Goal: Task Accomplishment & Management: Use online tool/utility

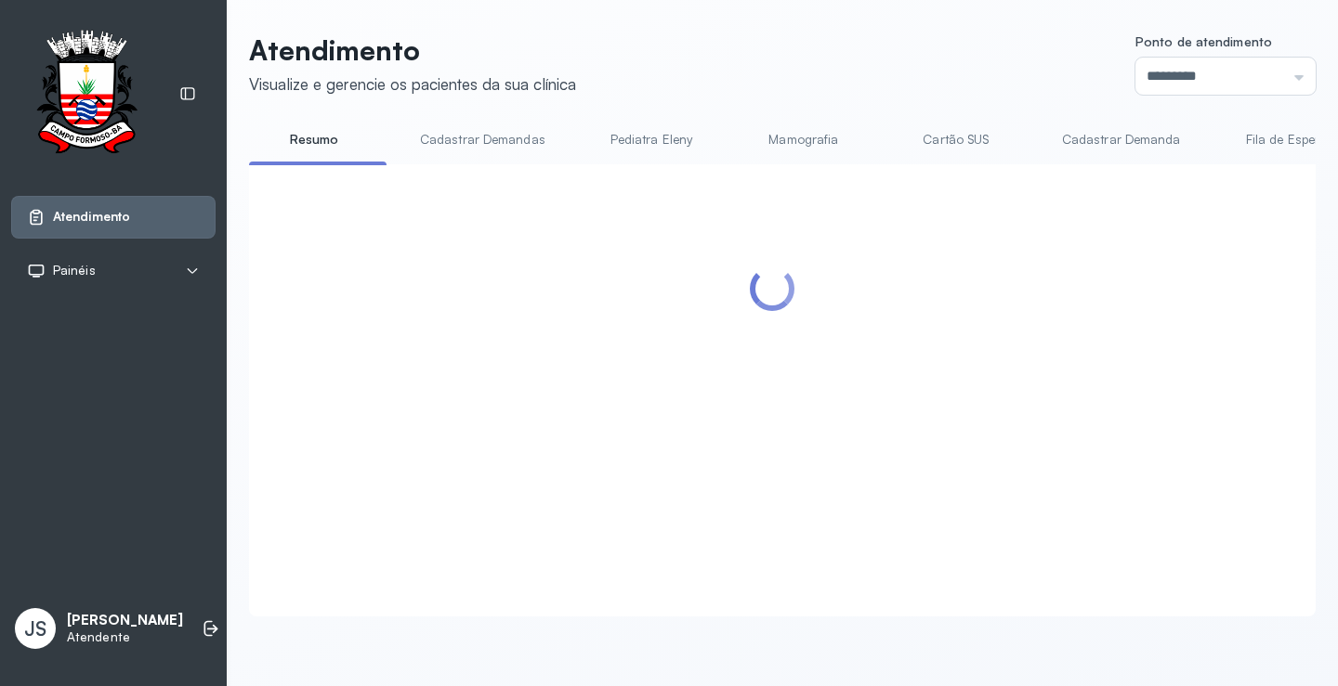
click at [1045, 343] on div at bounding box center [772, 368] width 1009 height 371
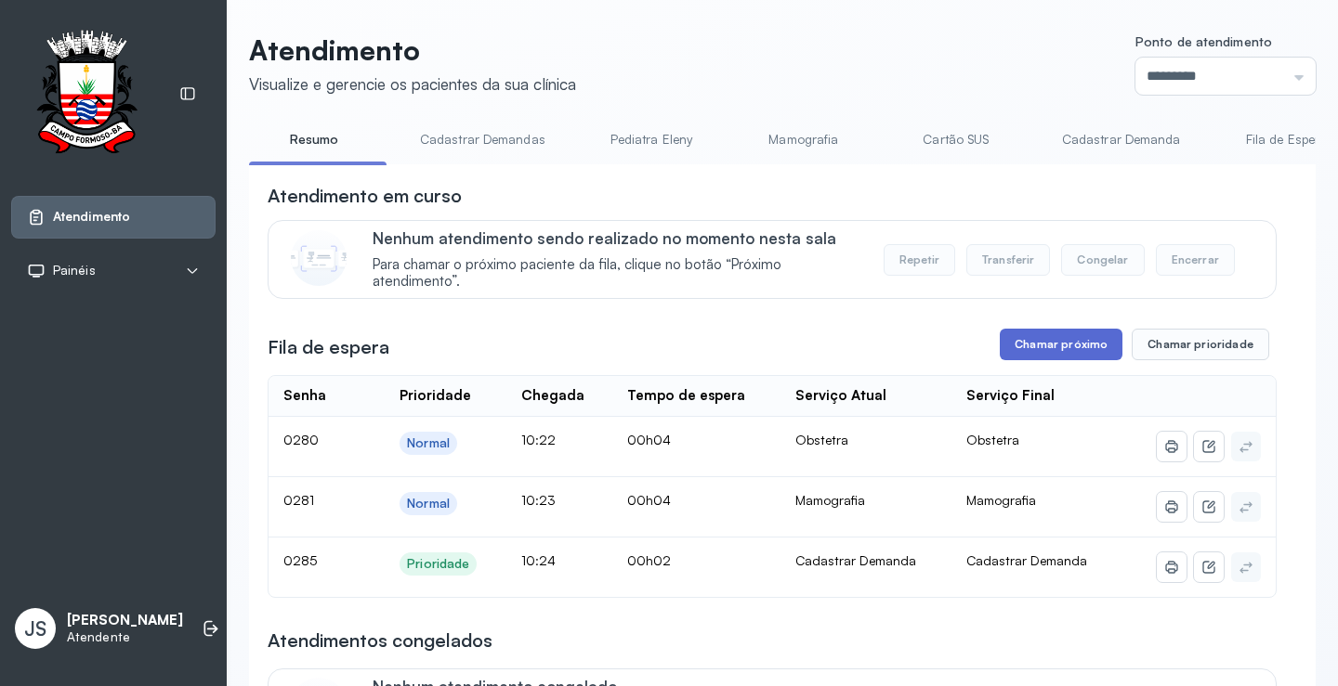
click at [1055, 345] on button "Chamar próximo" at bounding box center [1060, 345] width 123 height 32
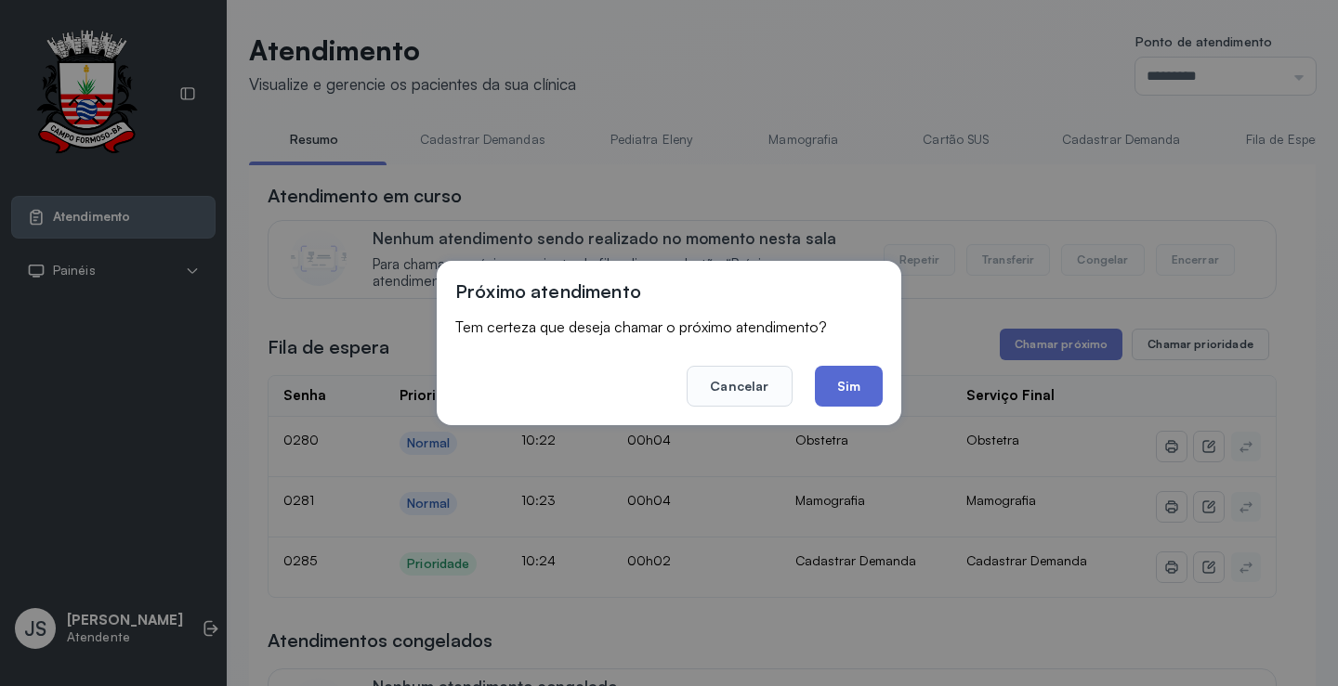
click at [849, 380] on button "Sim" at bounding box center [849, 386] width 68 height 41
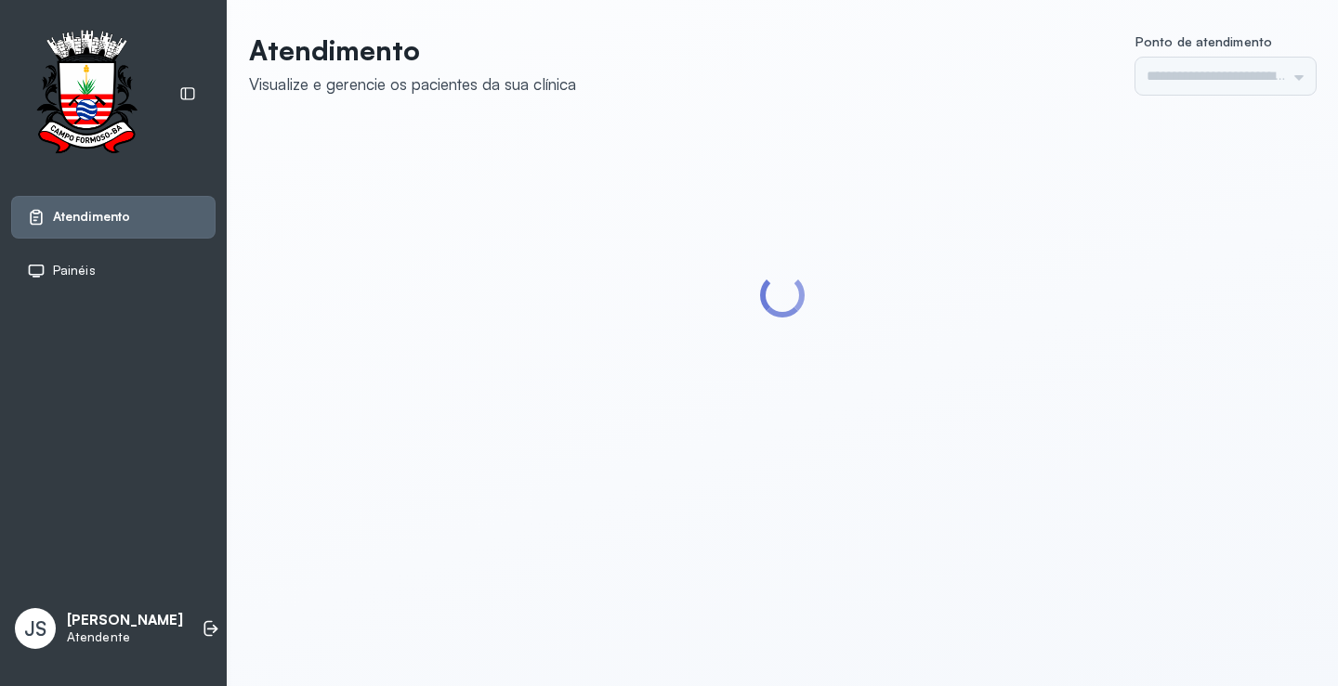
type input "*********"
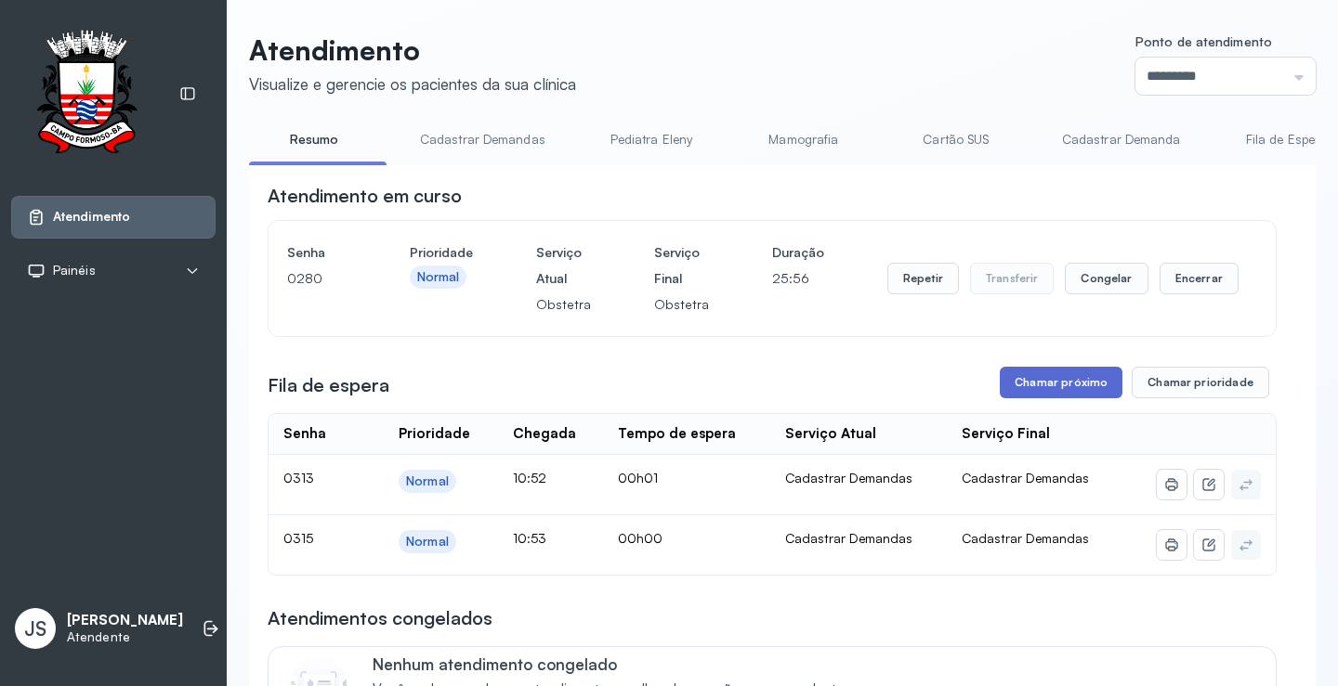
click at [1063, 378] on button "Chamar próximo" at bounding box center [1060, 383] width 123 height 32
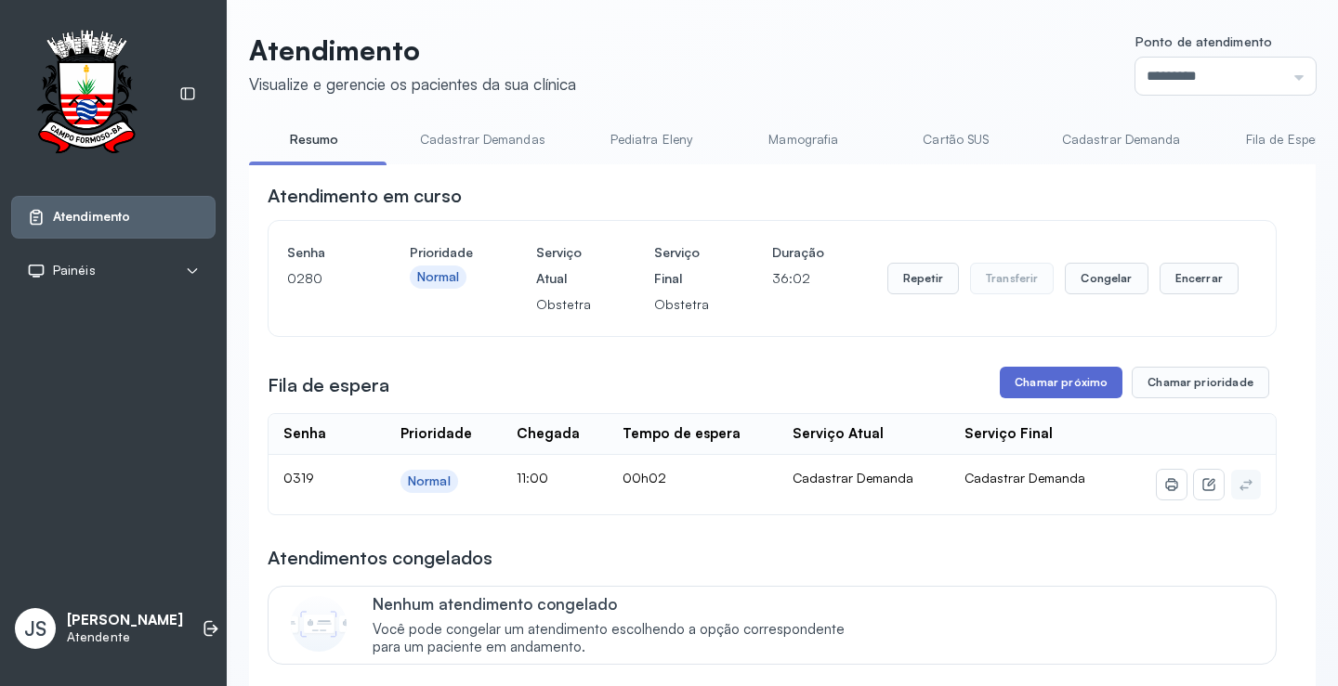
click at [1082, 376] on button "Chamar próximo" at bounding box center [1060, 383] width 123 height 32
click at [1051, 385] on button "Chamar próximo" at bounding box center [1060, 383] width 123 height 32
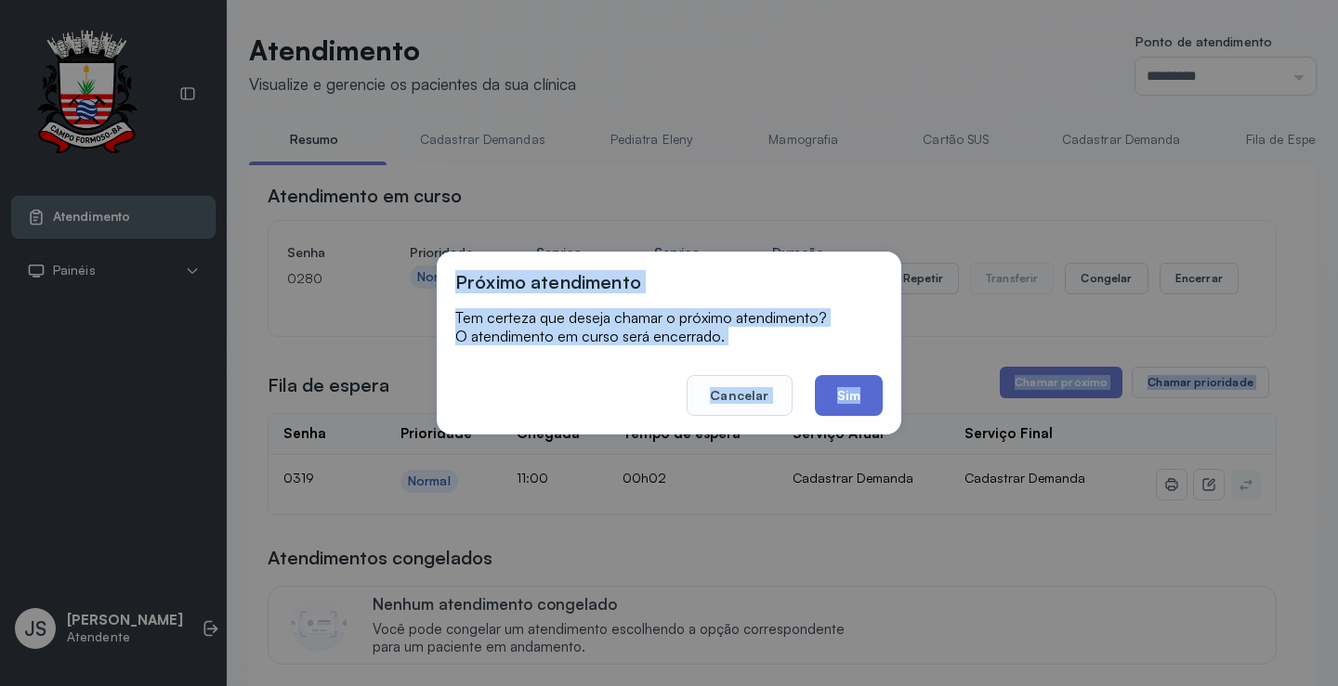
click at [852, 398] on button "Sim" at bounding box center [849, 395] width 68 height 41
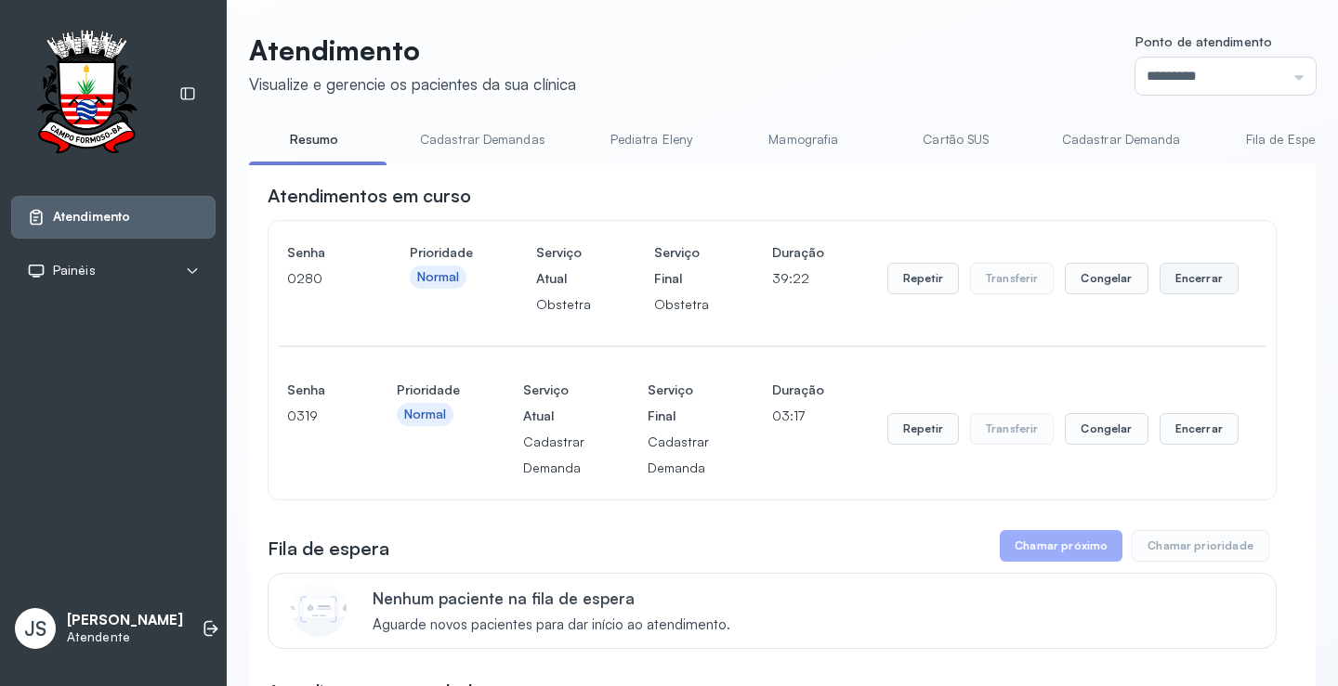
click at [1207, 279] on button "Encerrar" at bounding box center [1198, 279] width 79 height 32
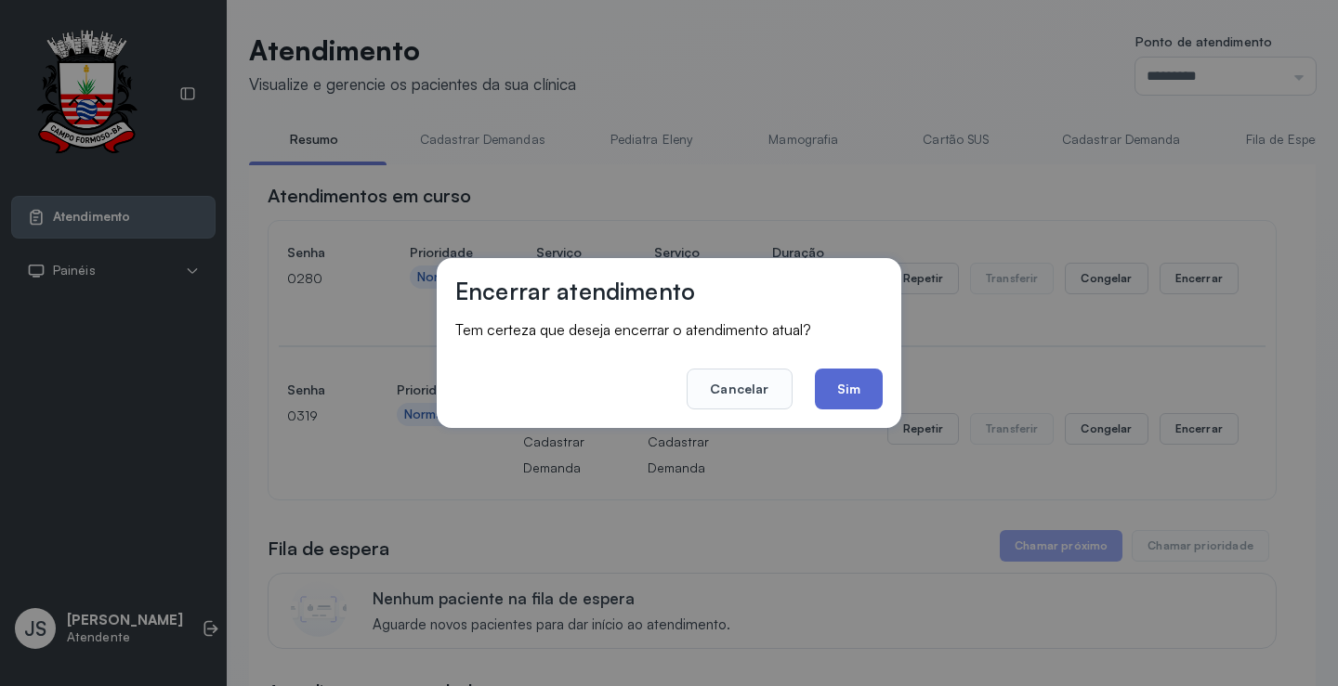
click at [847, 386] on button "Sim" at bounding box center [849, 389] width 68 height 41
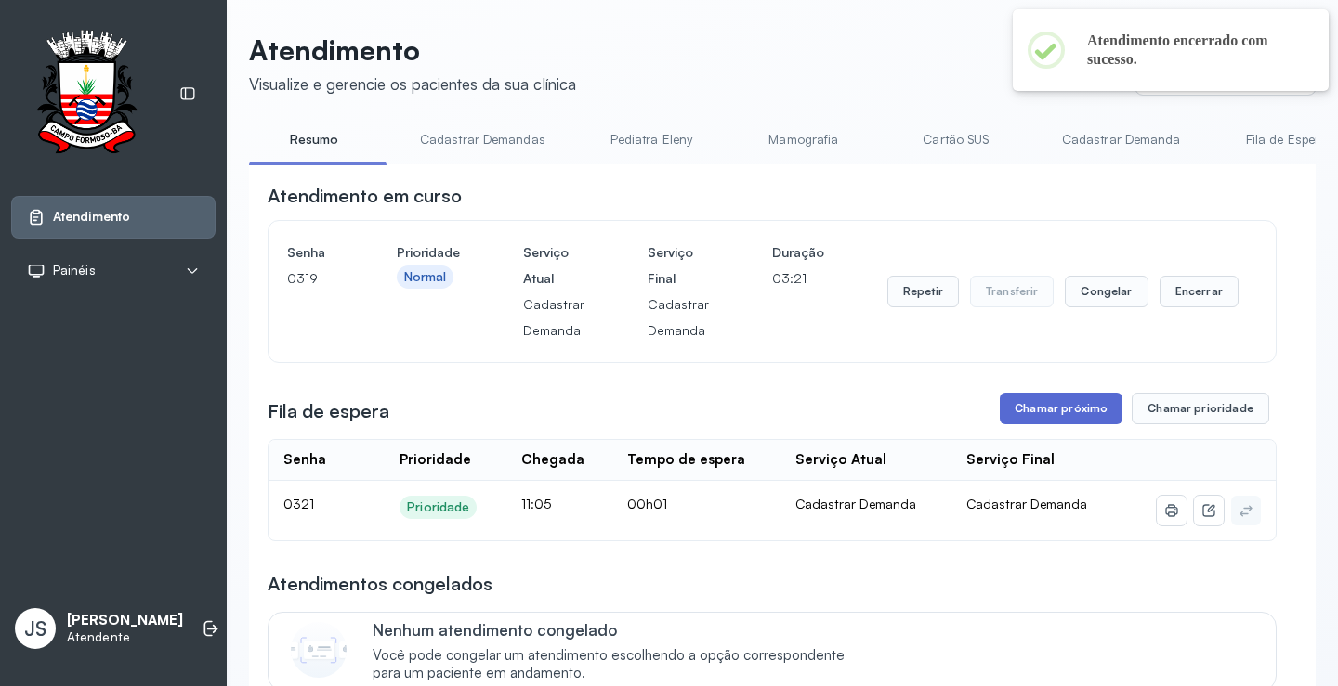
click at [1071, 415] on button "Chamar próximo" at bounding box center [1060, 409] width 123 height 32
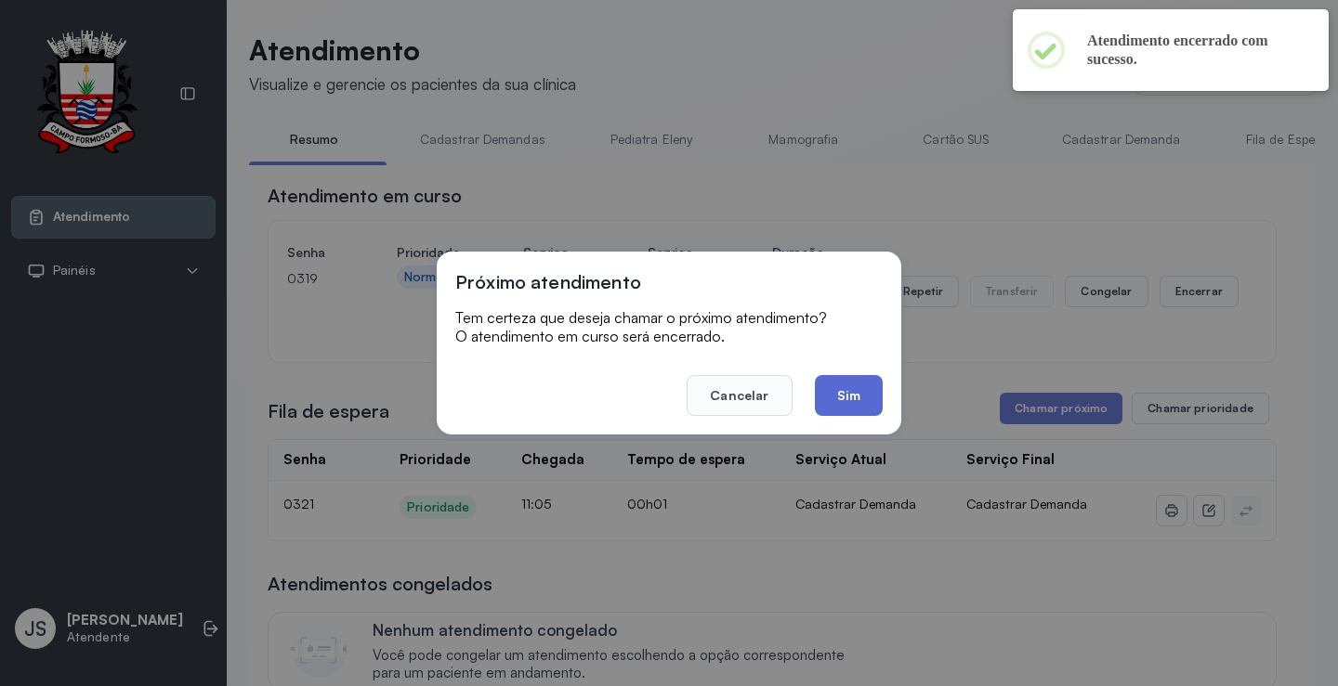
click at [861, 404] on button "Sim" at bounding box center [849, 395] width 68 height 41
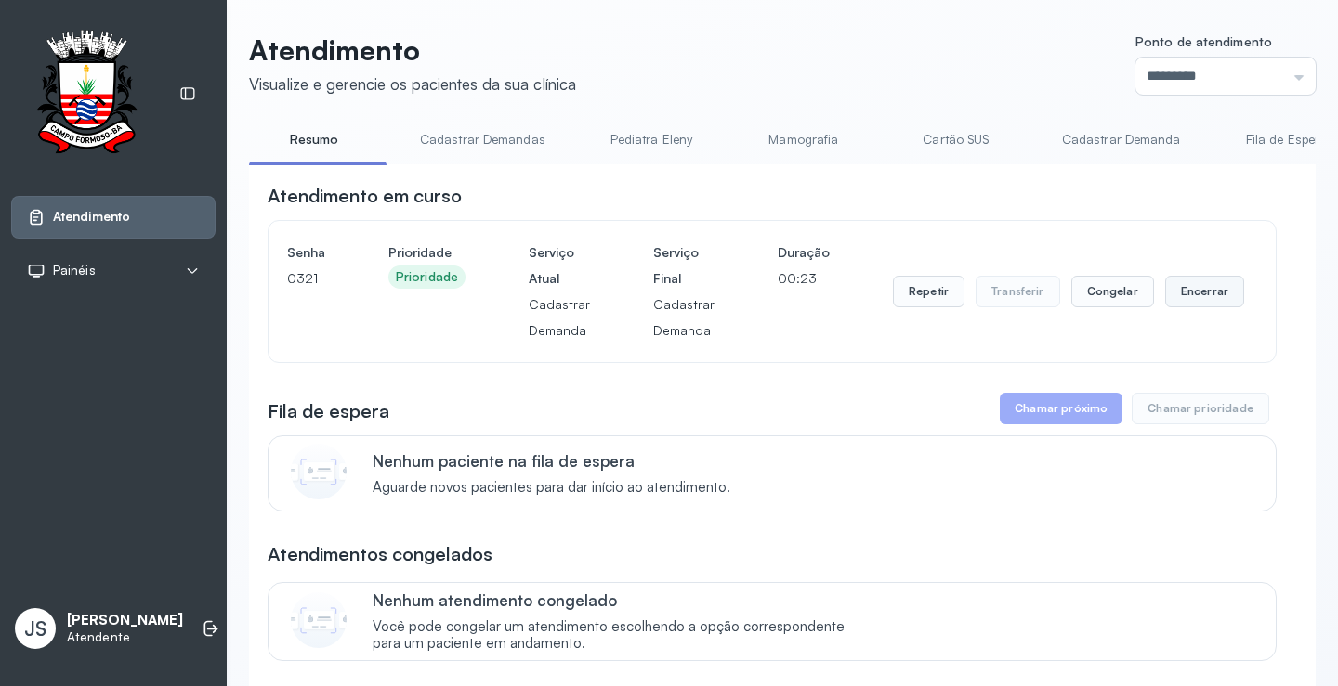
click at [1195, 296] on button "Encerrar" at bounding box center [1204, 292] width 79 height 32
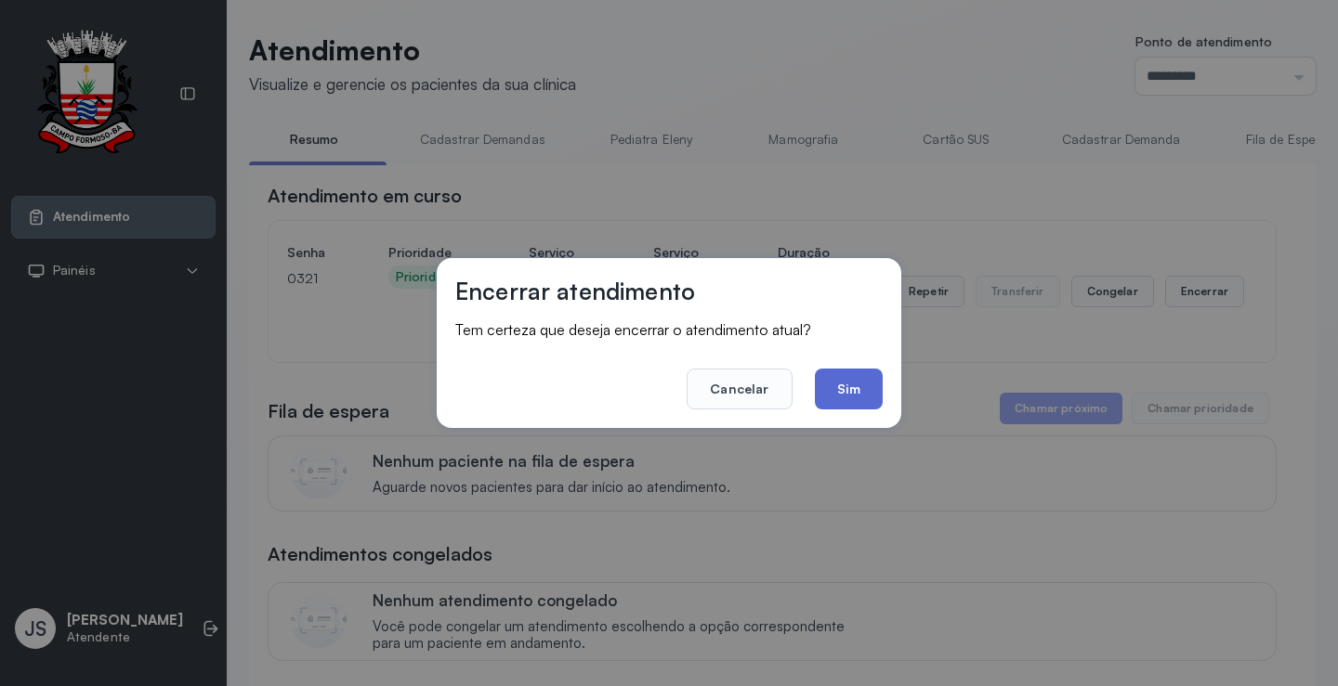
click at [846, 378] on button "Sim" at bounding box center [849, 389] width 68 height 41
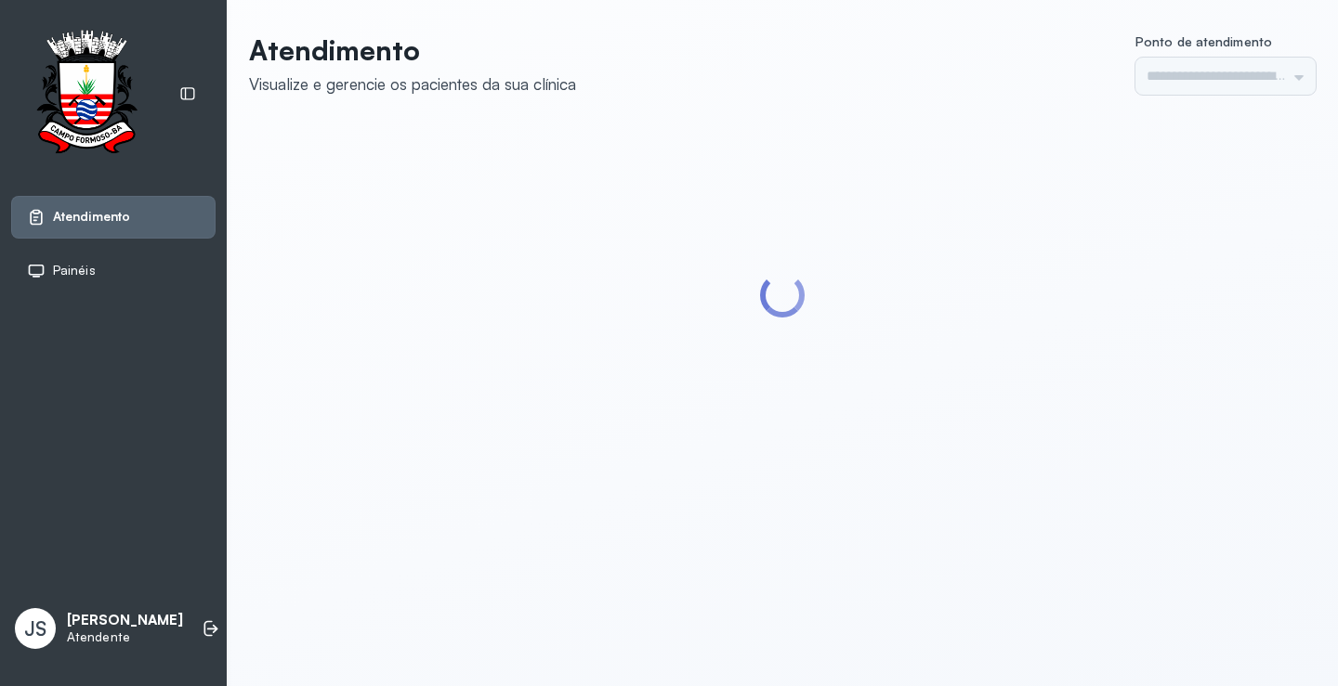
type input "*********"
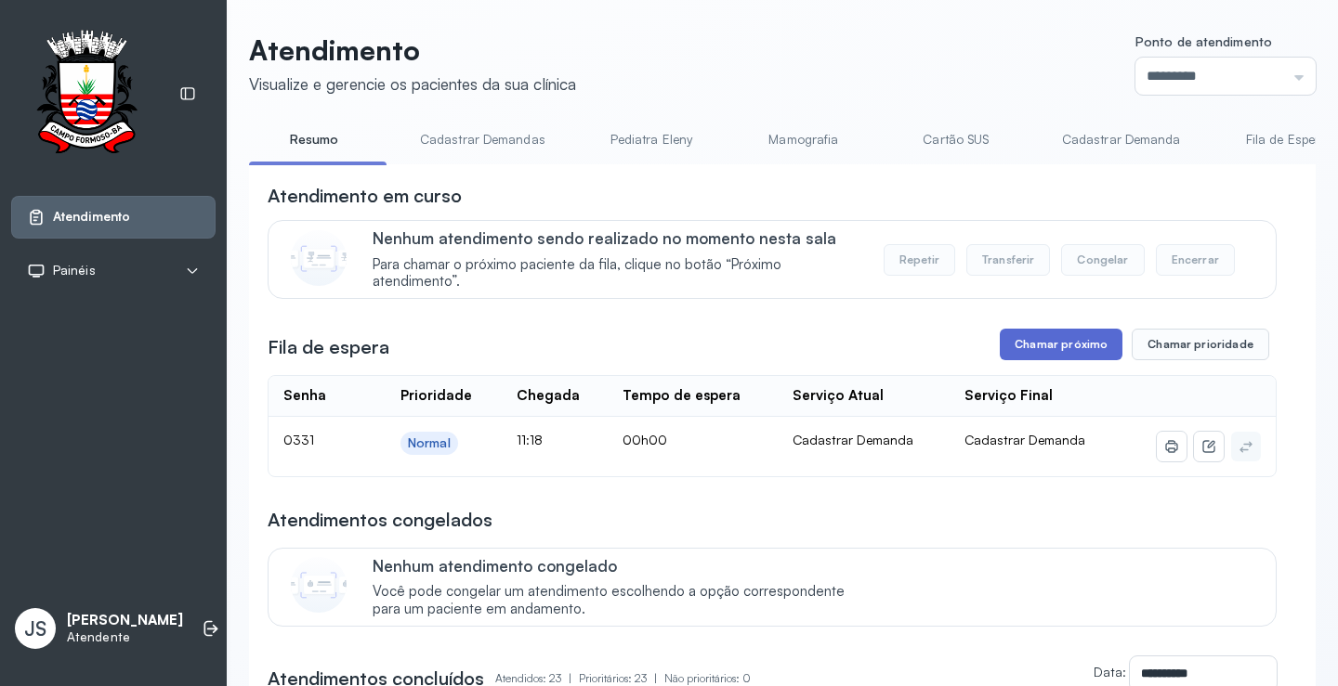
click at [1085, 350] on button "Chamar próximo" at bounding box center [1060, 345] width 123 height 32
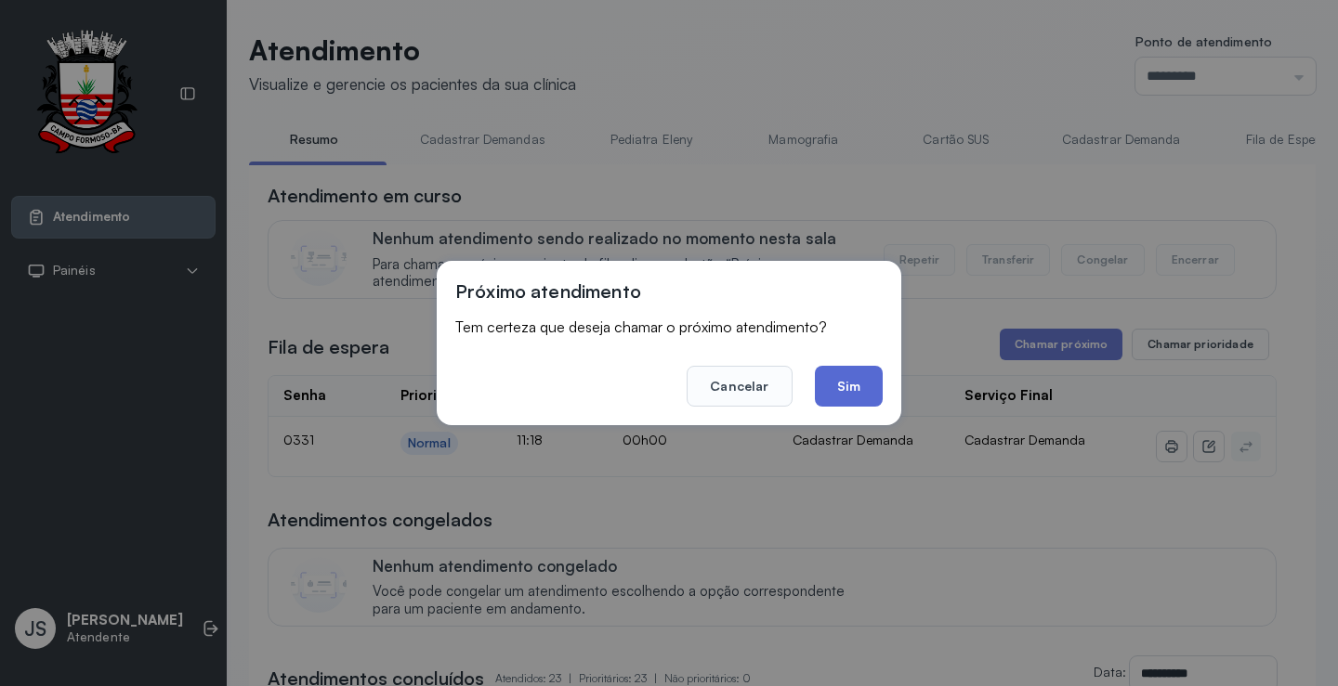
click at [847, 387] on button "Sim" at bounding box center [849, 386] width 68 height 41
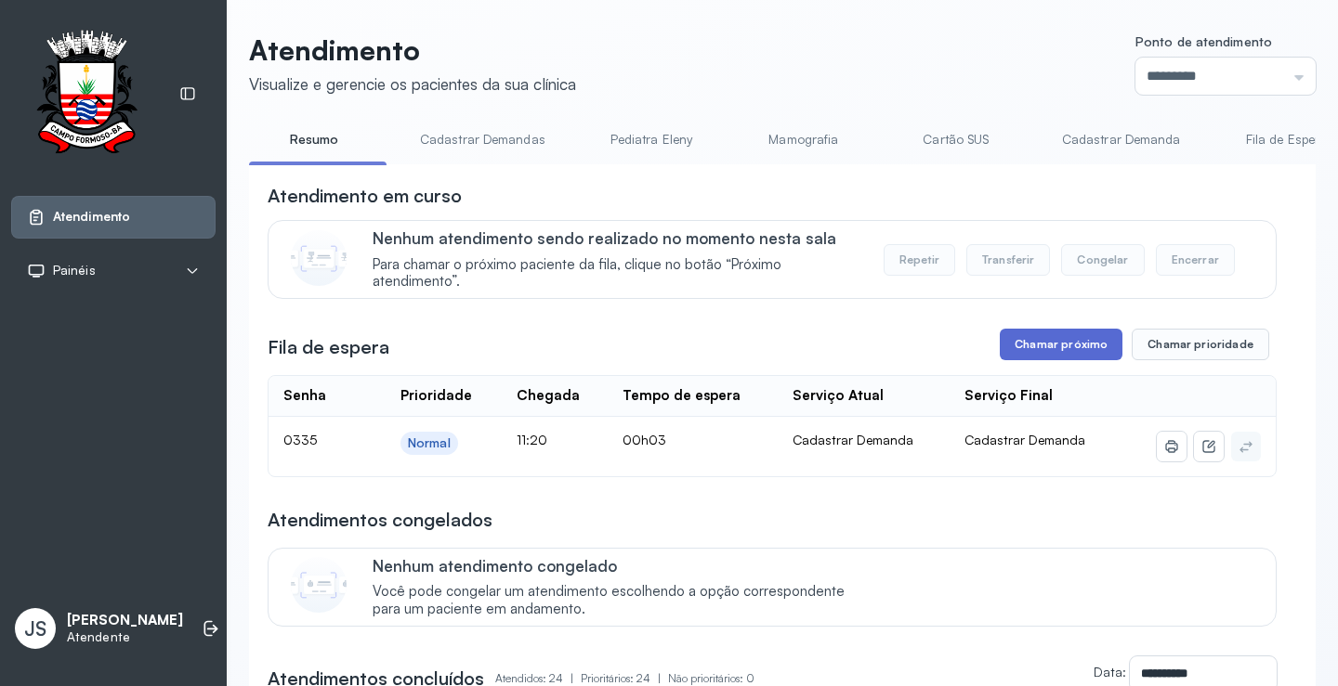
click at [1073, 336] on button "Chamar próximo" at bounding box center [1060, 345] width 123 height 32
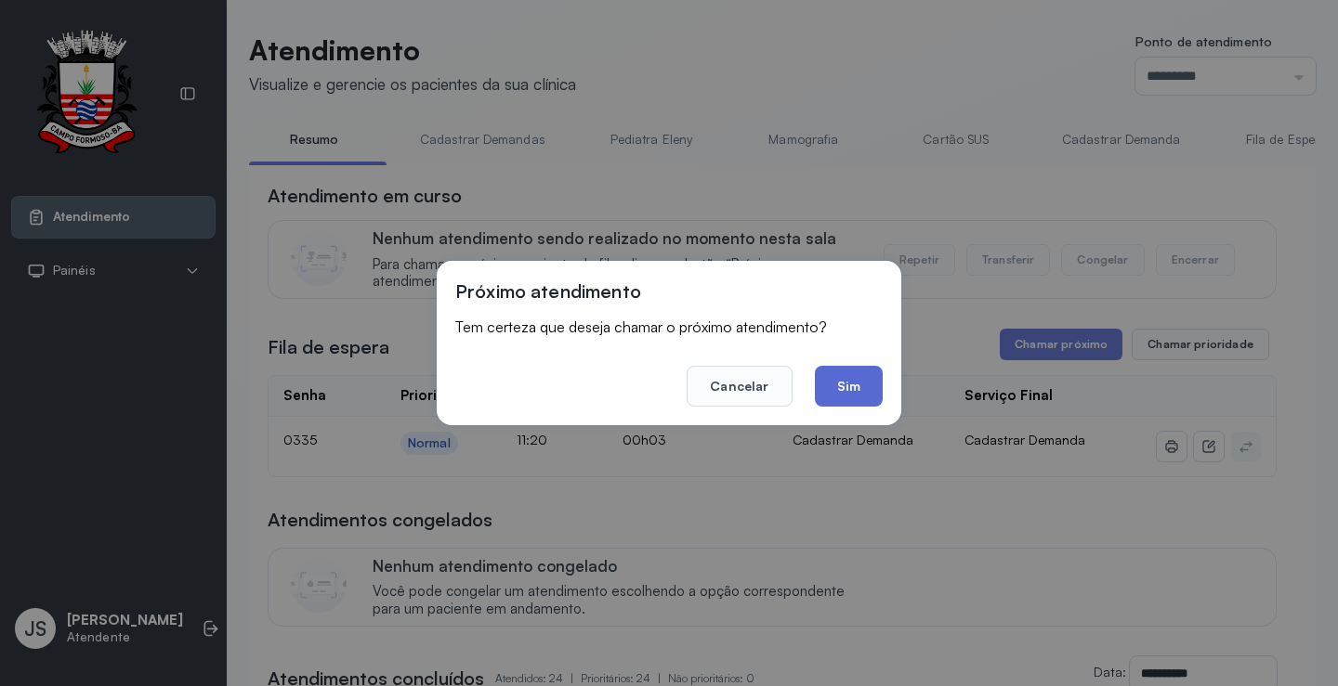
click at [862, 379] on button "Sim" at bounding box center [849, 386] width 68 height 41
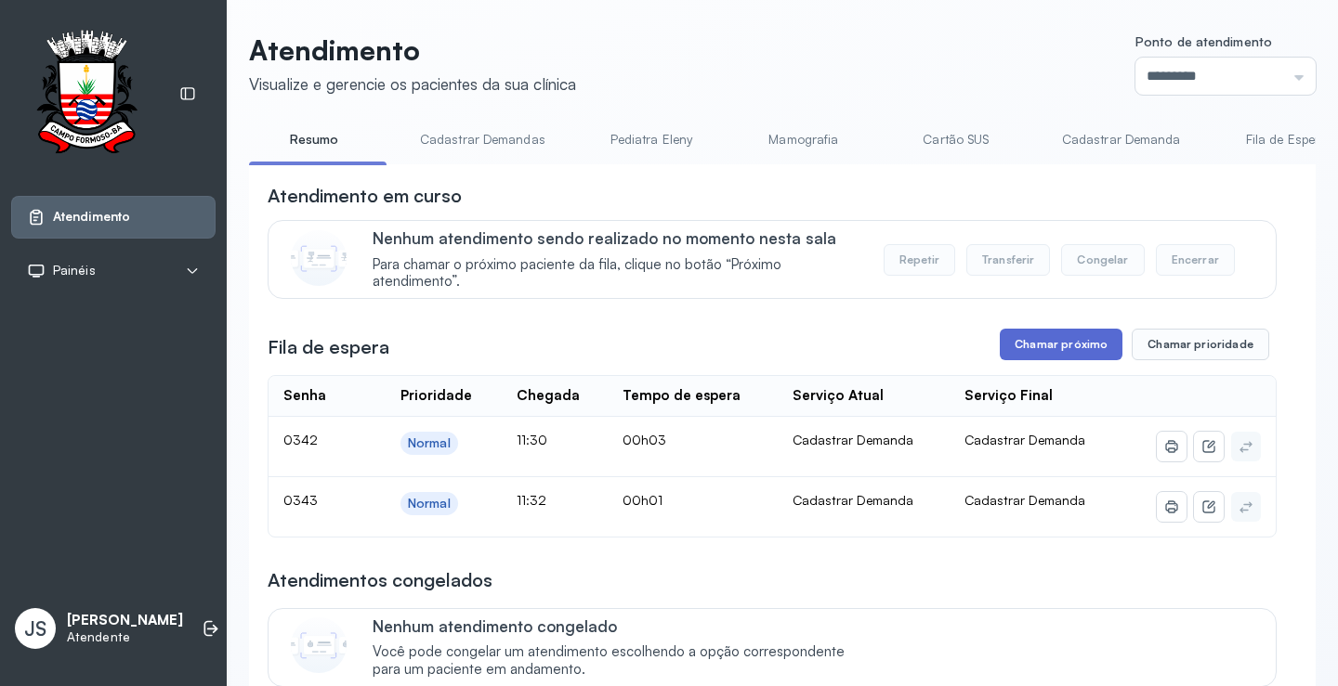
click at [1038, 343] on button "Chamar próximo" at bounding box center [1060, 345] width 123 height 32
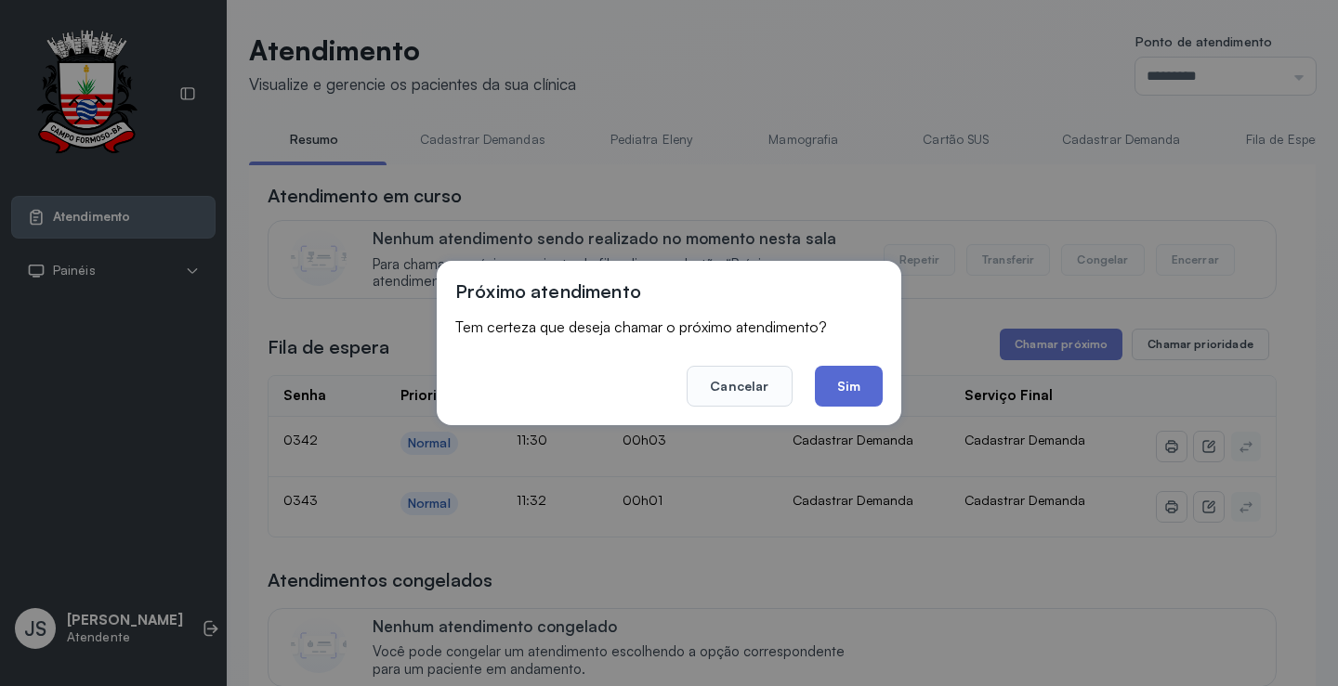
click at [849, 376] on button "Sim" at bounding box center [849, 386] width 68 height 41
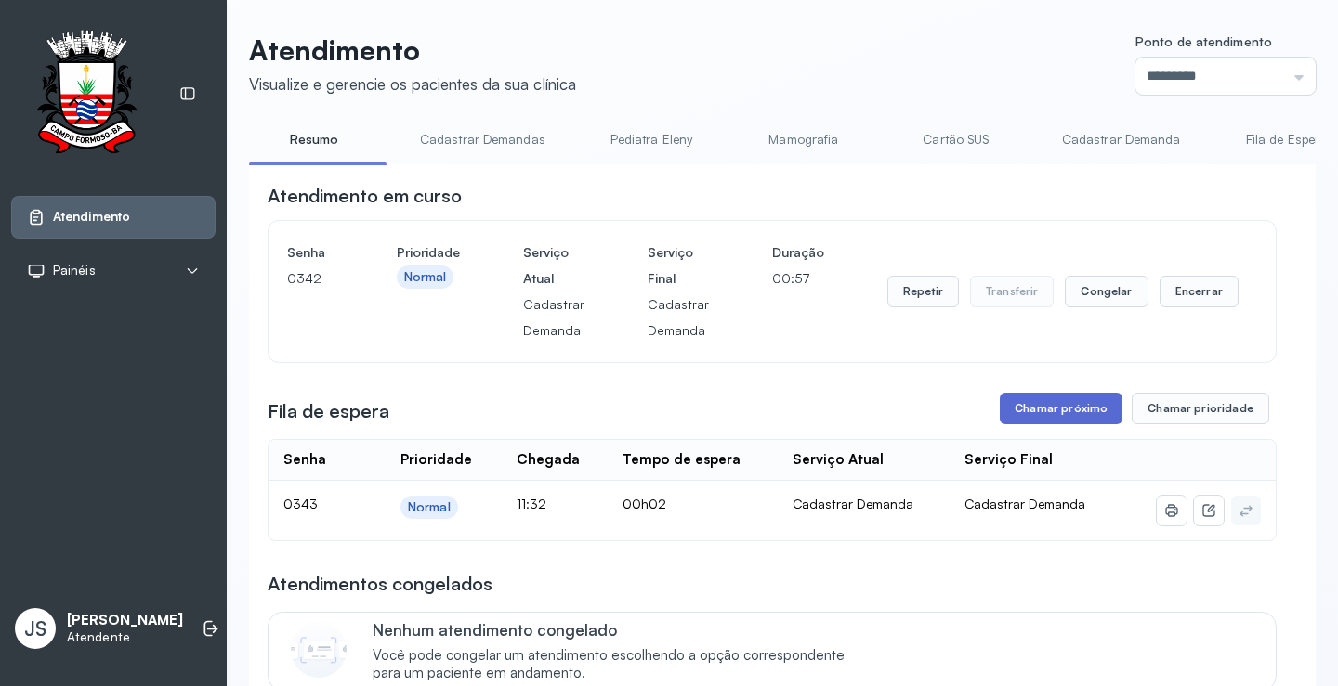
click at [1062, 399] on button "Chamar próximo" at bounding box center [1060, 409] width 123 height 32
click at [1044, 413] on button "Chamar próximo" at bounding box center [1060, 409] width 123 height 32
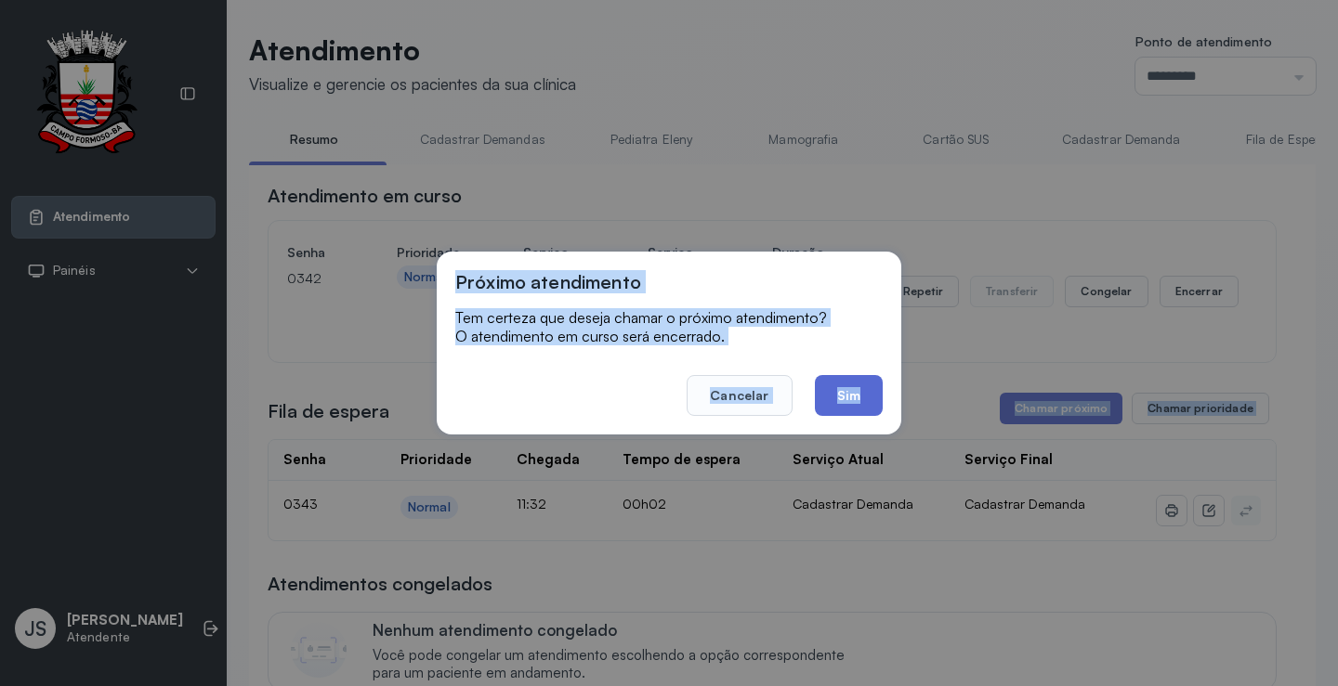
click at [856, 405] on button "Sim" at bounding box center [849, 395] width 68 height 41
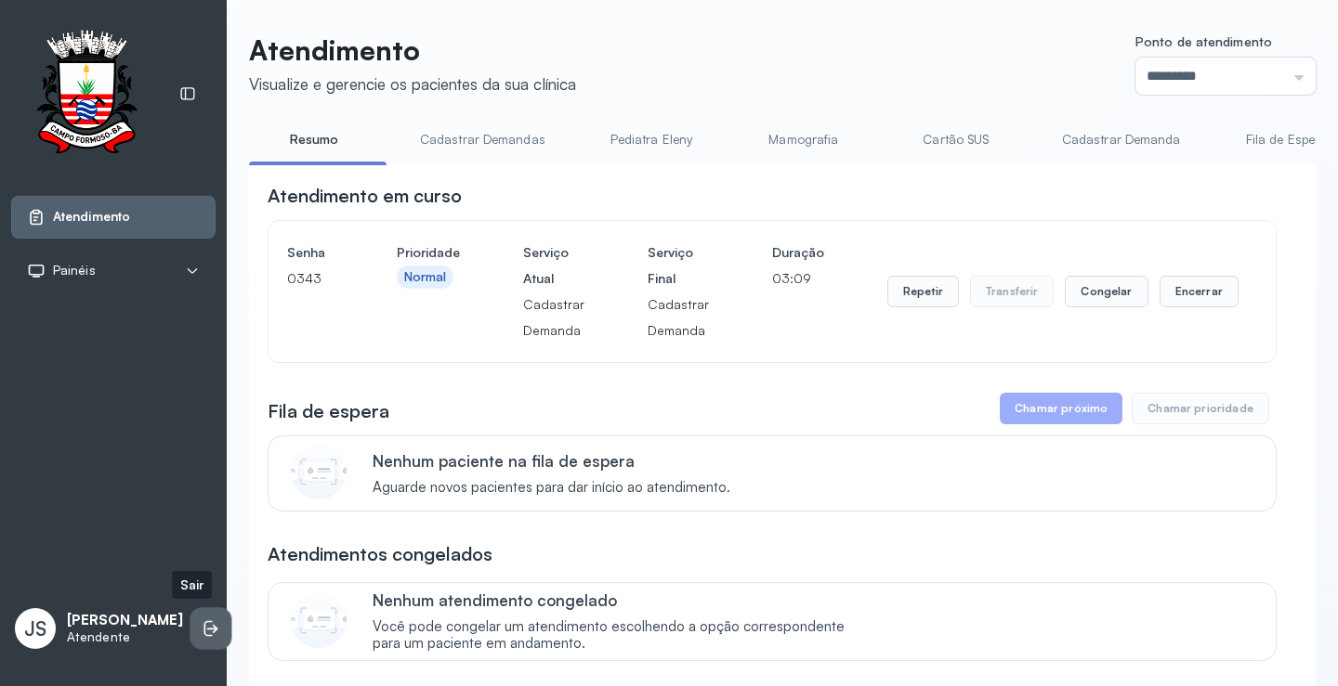
click at [202, 637] on icon at bounding box center [211, 629] width 19 height 19
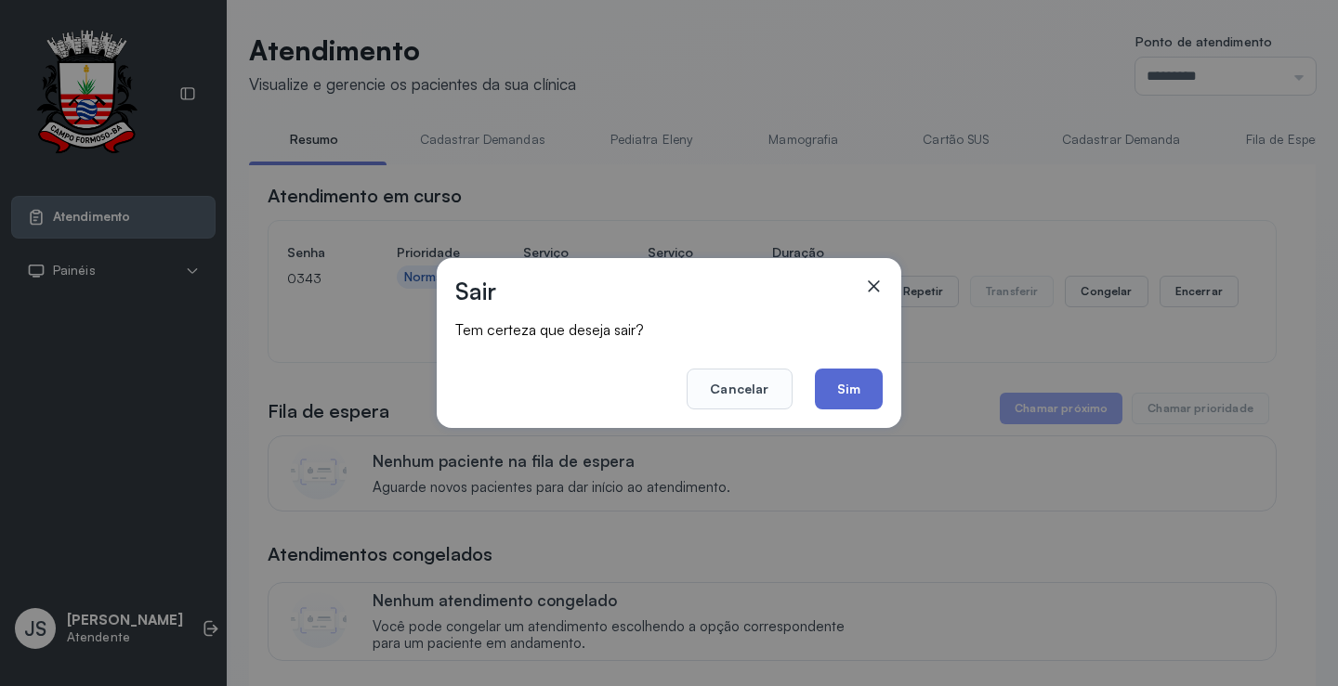
click at [852, 393] on button "Sim" at bounding box center [849, 389] width 68 height 41
